Goal: Find specific page/section

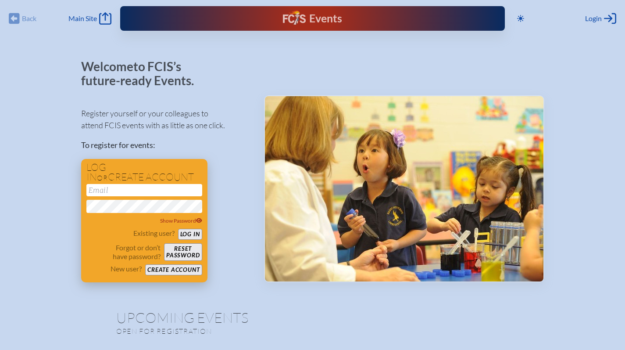
type input "[EMAIL_ADDRESS][DOMAIN_NAME]"
click at [194, 229] on button "Log in" at bounding box center [190, 234] width 24 height 11
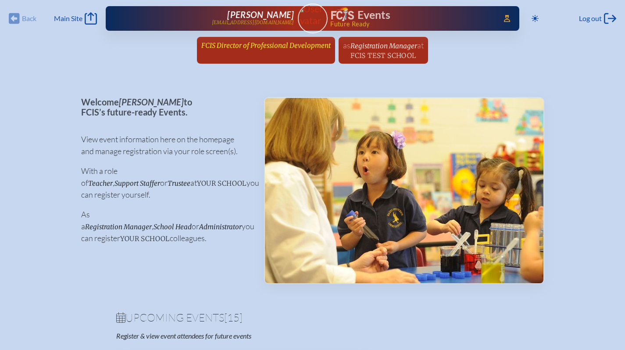
click at [248, 49] on link "FCIS Director of Professional Development since [DATE]" at bounding box center [266, 45] width 136 height 17
